Goal: Complete application form

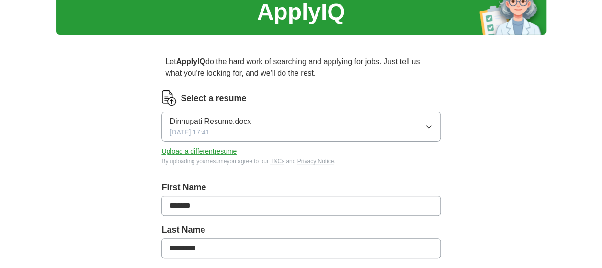
scroll to position [42, 0]
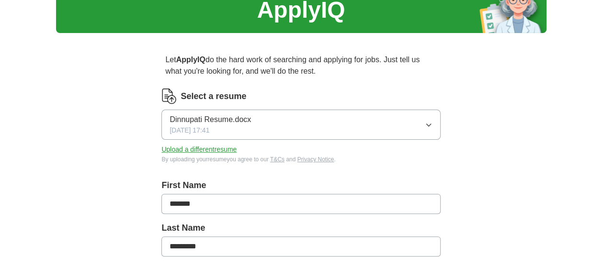
click at [423, 126] on button "Dinnupati Resume.docx [DATE] 17:41" at bounding box center [300, 125] width 278 height 30
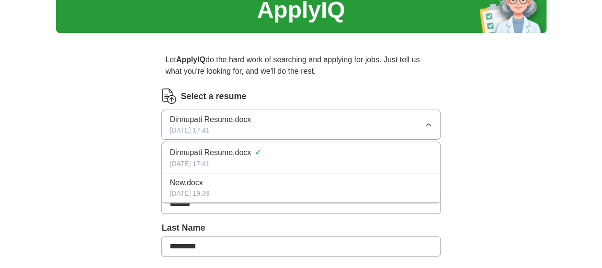
click at [286, 194] on div "[DATE] 19:39" at bounding box center [300, 194] width 262 height 10
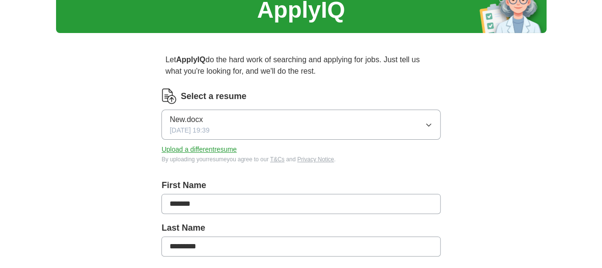
click at [217, 149] on button "Upload a different resume" at bounding box center [198, 150] width 75 height 10
click at [214, 149] on button "Upload a different resume" at bounding box center [198, 150] width 75 height 10
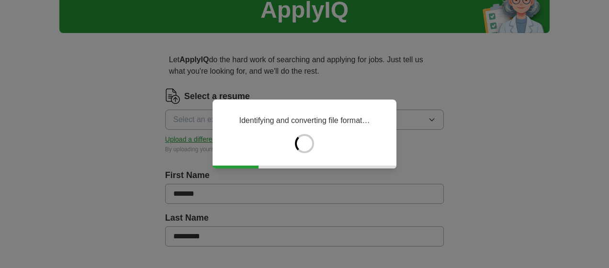
click at [507, 189] on div "Identifying and converting file format…" at bounding box center [304, 134] width 609 height 268
click at [531, 229] on div "Extracting first and last name…" at bounding box center [304, 134] width 609 height 268
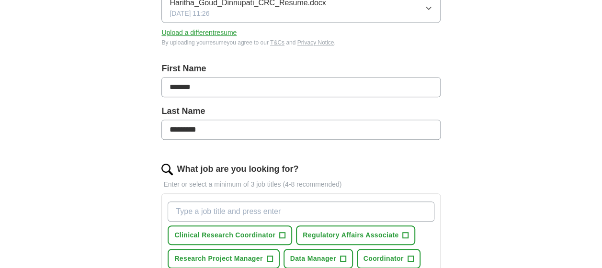
scroll to position [186, 0]
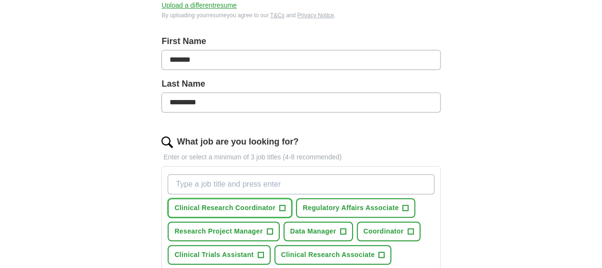
click at [244, 209] on span "Clinical Research Coordinator" at bounding box center [224, 208] width 101 height 10
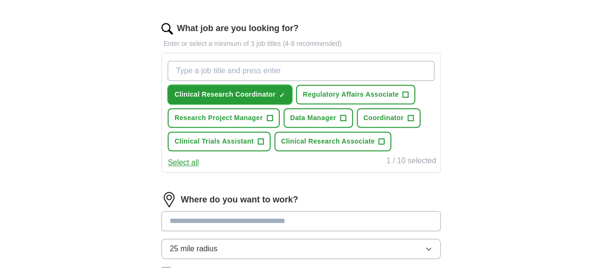
scroll to position [302, 0]
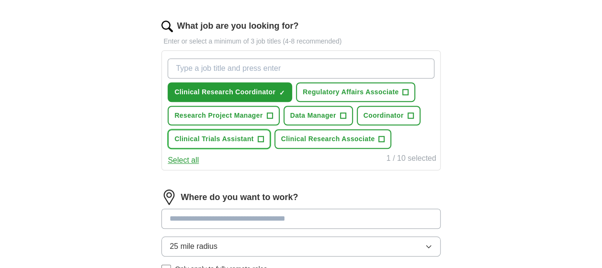
click at [262, 136] on span "+" at bounding box center [260, 139] width 6 height 8
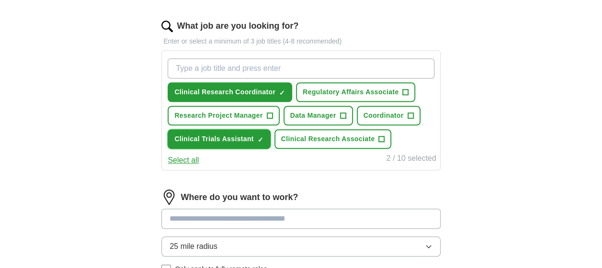
click at [382, 136] on span "+" at bounding box center [382, 139] width 6 height 8
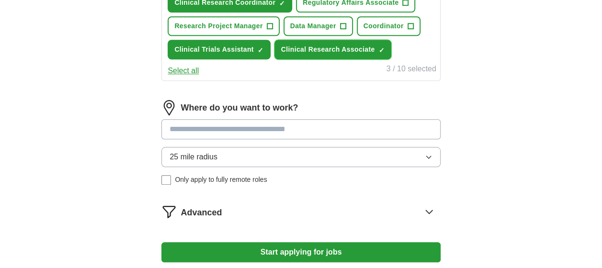
scroll to position [393, 0]
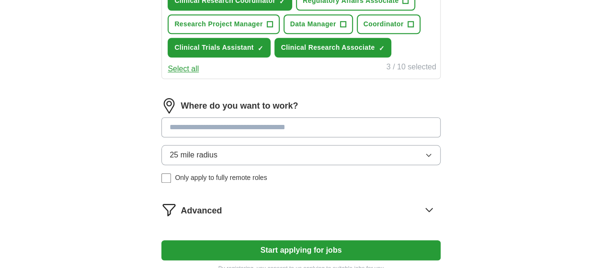
click at [408, 131] on input at bounding box center [300, 127] width 278 height 20
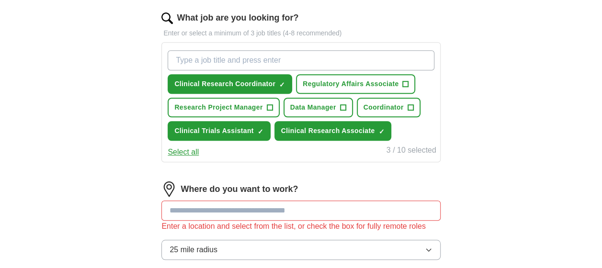
scroll to position [310, 0]
click at [270, 210] on input at bounding box center [300, 211] width 278 height 20
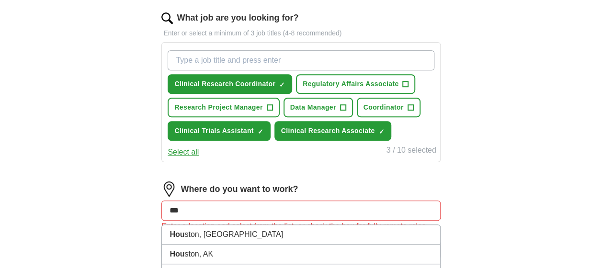
type input "***"
click at [264, 235] on li "Hou ston, [GEOGRAPHIC_DATA]" at bounding box center [301, 235] width 278 height 20
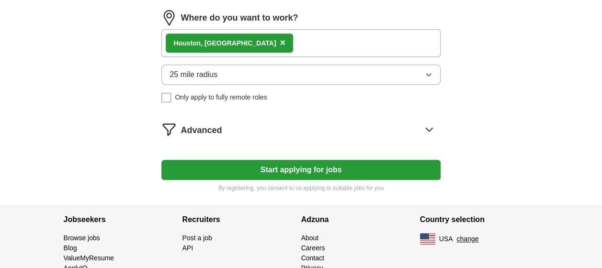
scroll to position [496, 0]
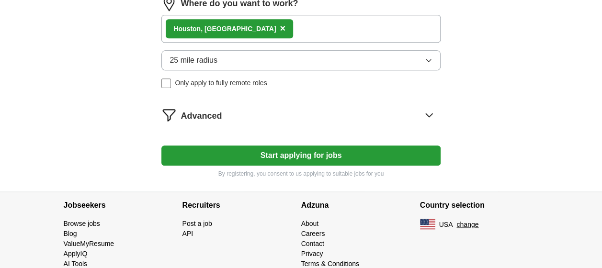
click at [400, 156] on button "Start applying for jobs" at bounding box center [300, 155] width 278 height 20
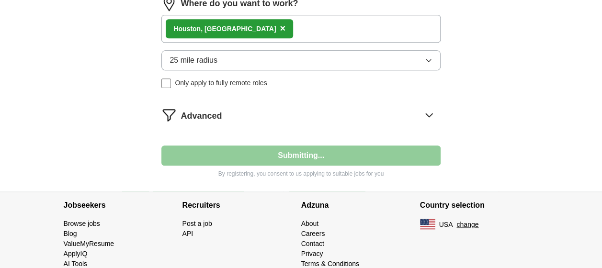
select select "**"
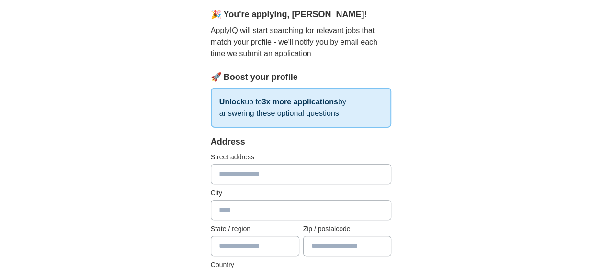
scroll to position [88, 0]
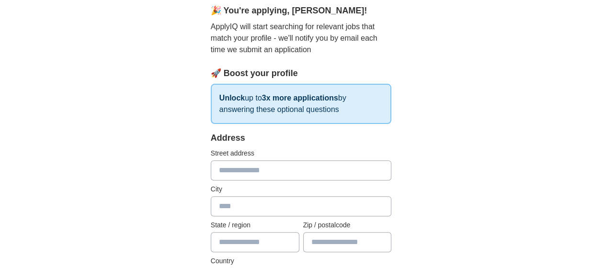
click at [342, 175] on input "text" at bounding box center [301, 170] width 181 height 20
type input "*"
type input "**********"
click at [340, 209] on input "text" at bounding box center [301, 206] width 181 height 20
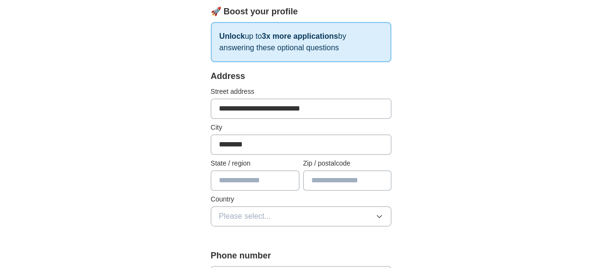
scroll to position [150, 0]
type input "********"
click at [274, 182] on input "text" at bounding box center [255, 180] width 89 height 20
type input "*"
type input "*********"
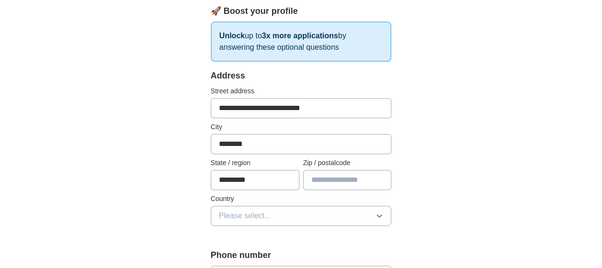
click at [352, 183] on input "text" at bounding box center [347, 180] width 89 height 20
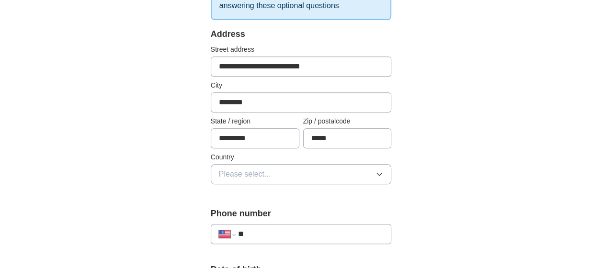
scroll to position [227, 0]
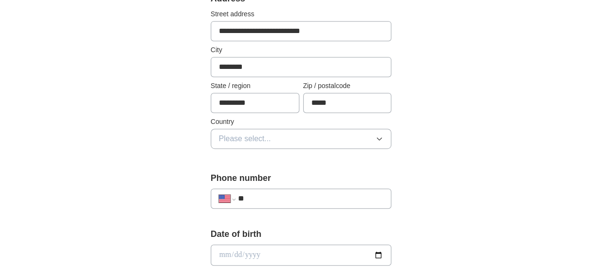
type input "*****"
click at [379, 144] on button "Please select..." at bounding box center [301, 139] width 181 height 20
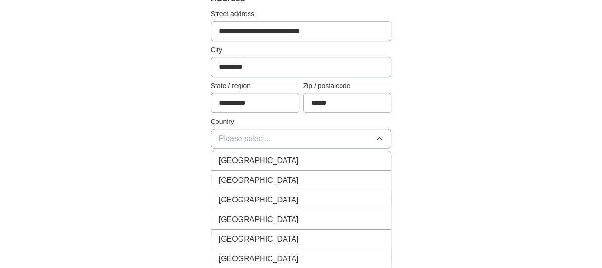
click at [345, 177] on div "[GEOGRAPHIC_DATA]" at bounding box center [301, 180] width 165 height 11
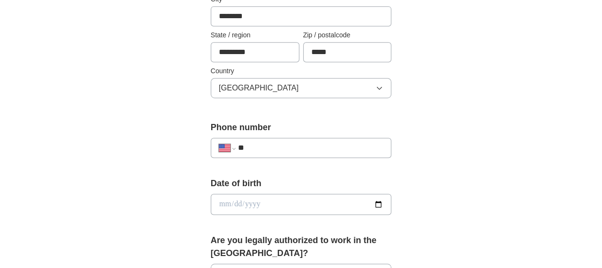
scroll to position [278, 0]
click at [354, 150] on input "**" at bounding box center [310, 147] width 145 height 11
click at [251, 145] on input "**********" at bounding box center [310, 147] width 145 height 11
type input "**********"
click at [382, 205] on input "date" at bounding box center [301, 203] width 181 height 21
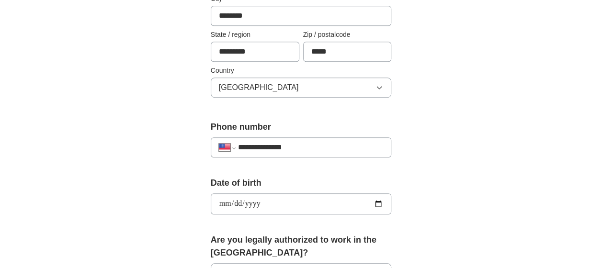
type input "**********"
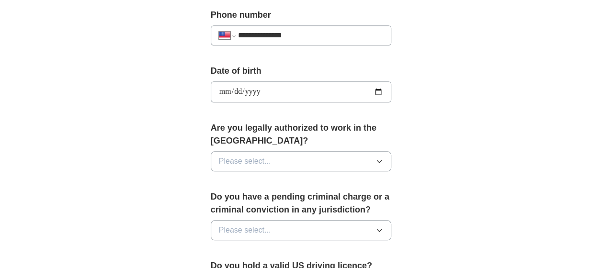
scroll to position [396, 0]
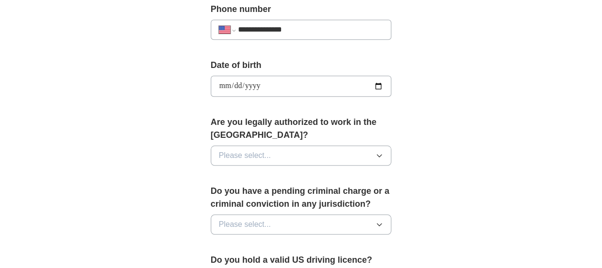
click at [380, 158] on button "Please select..." at bounding box center [301, 155] width 181 height 20
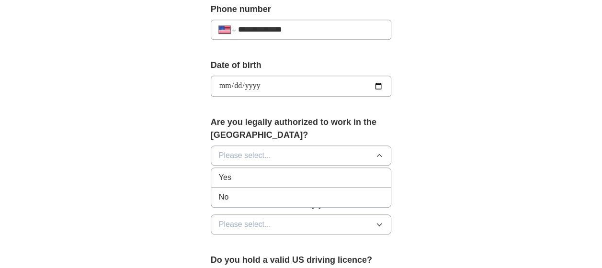
click at [245, 180] on div "Yes" at bounding box center [301, 177] width 165 height 11
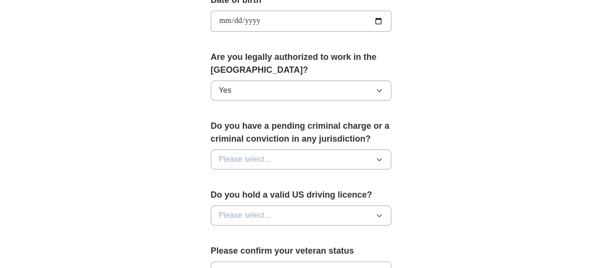
scroll to position [463, 0]
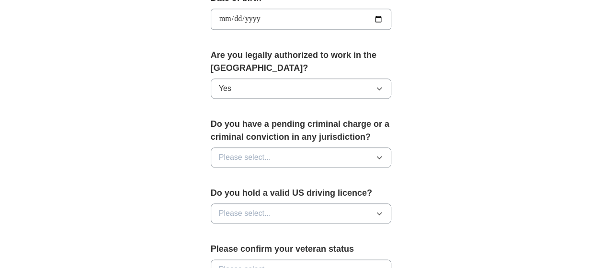
click at [378, 157] on icon "button" at bounding box center [379, 158] width 8 height 8
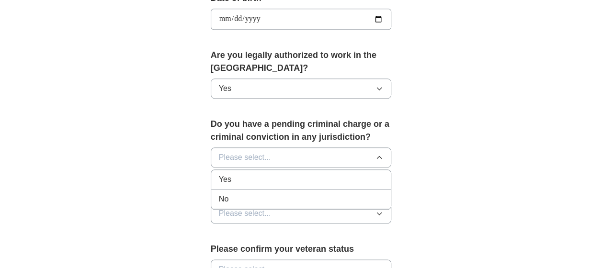
click at [254, 201] on div "No" at bounding box center [301, 198] width 165 height 11
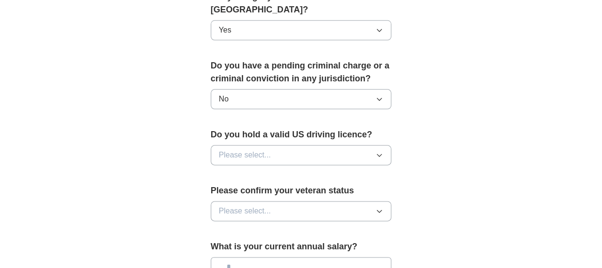
scroll to position [524, 0]
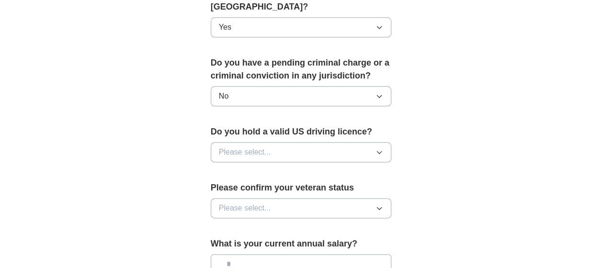
click at [377, 153] on button "Please select..." at bounding box center [301, 152] width 181 height 20
click at [266, 198] on li "No" at bounding box center [301, 194] width 180 height 20
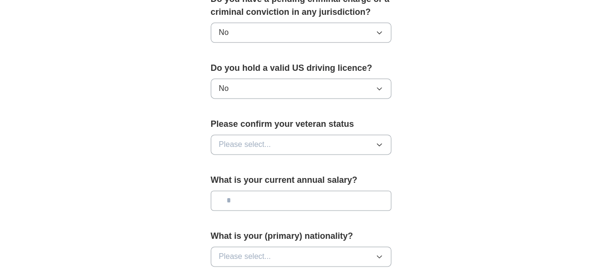
scroll to position [590, 0]
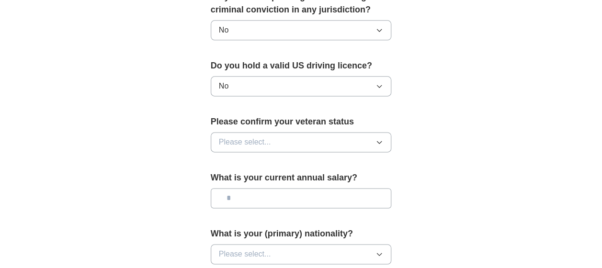
click at [379, 144] on button "Please select..." at bounding box center [301, 142] width 181 height 20
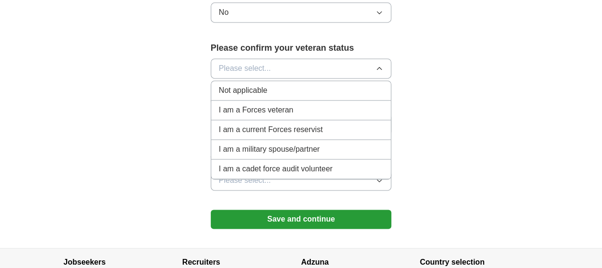
scroll to position [666, 0]
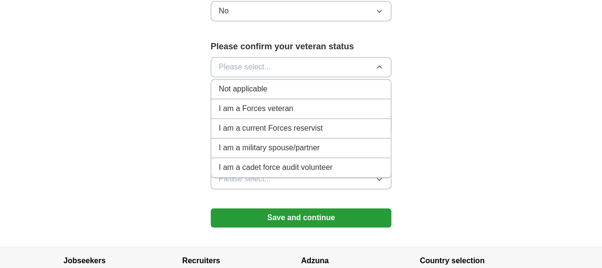
click at [314, 89] on div "Not applicable" at bounding box center [301, 88] width 165 height 11
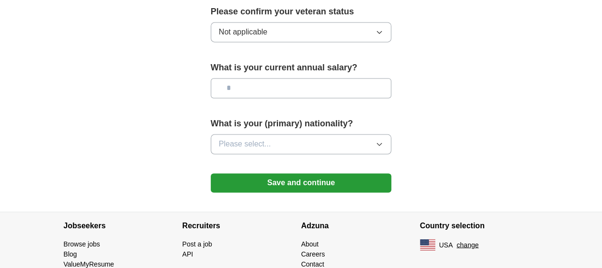
scroll to position [701, 0]
click at [380, 145] on button "Please select..." at bounding box center [301, 144] width 181 height 20
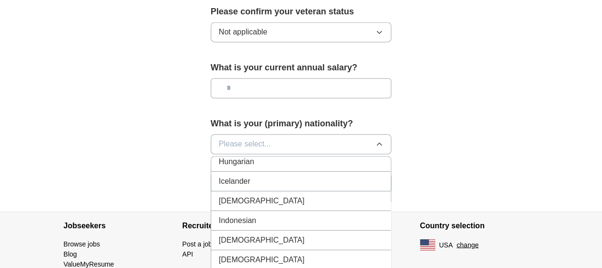
scroll to position [1533, 0]
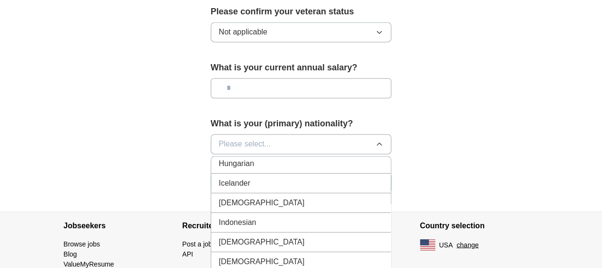
click at [330, 197] on div "[DEMOGRAPHIC_DATA]" at bounding box center [301, 202] width 165 height 11
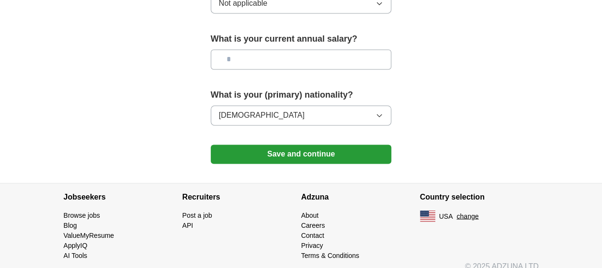
scroll to position [729, 0]
click at [362, 153] on button "Save and continue" at bounding box center [301, 154] width 181 height 19
